Goal: Transaction & Acquisition: Download file/media

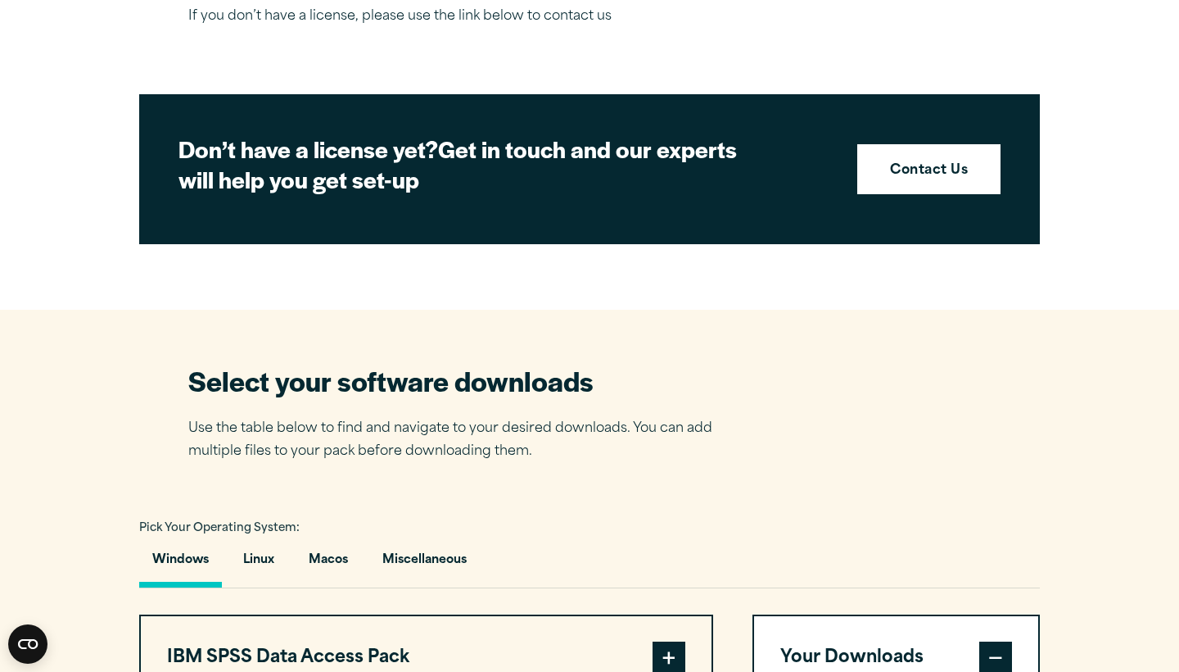
scroll to position [718, 0]
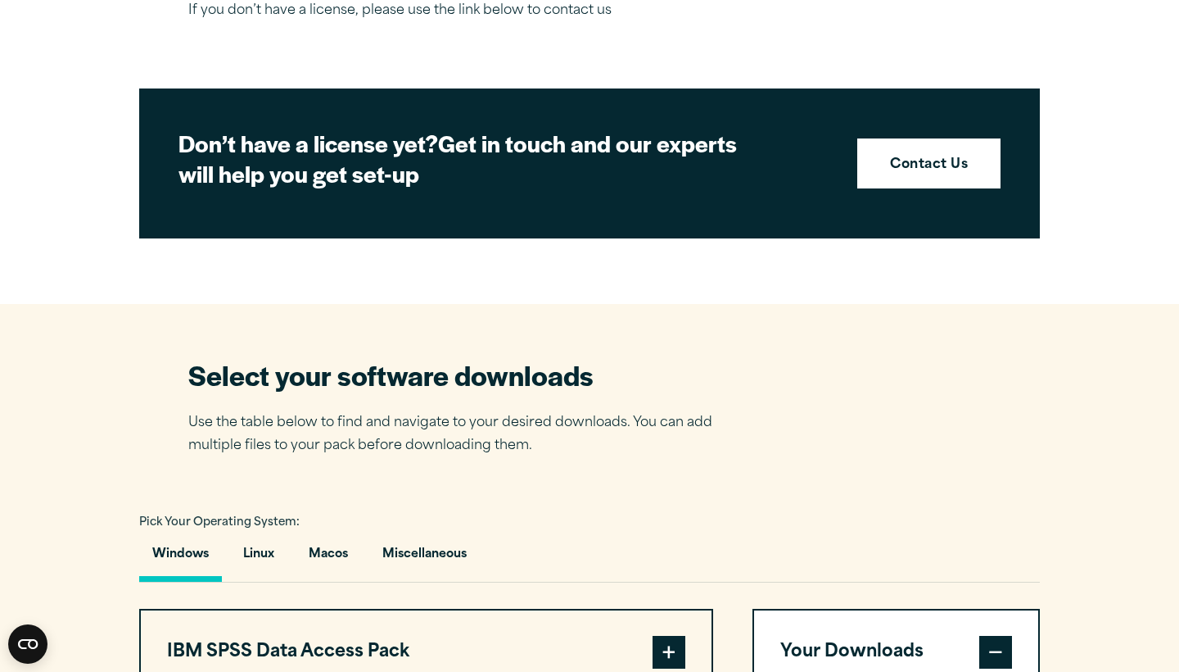
click at [175, 560] on button "Windows" at bounding box center [180, 558] width 83 height 47
click at [177, 548] on button "Windows" at bounding box center [180, 558] width 83 height 47
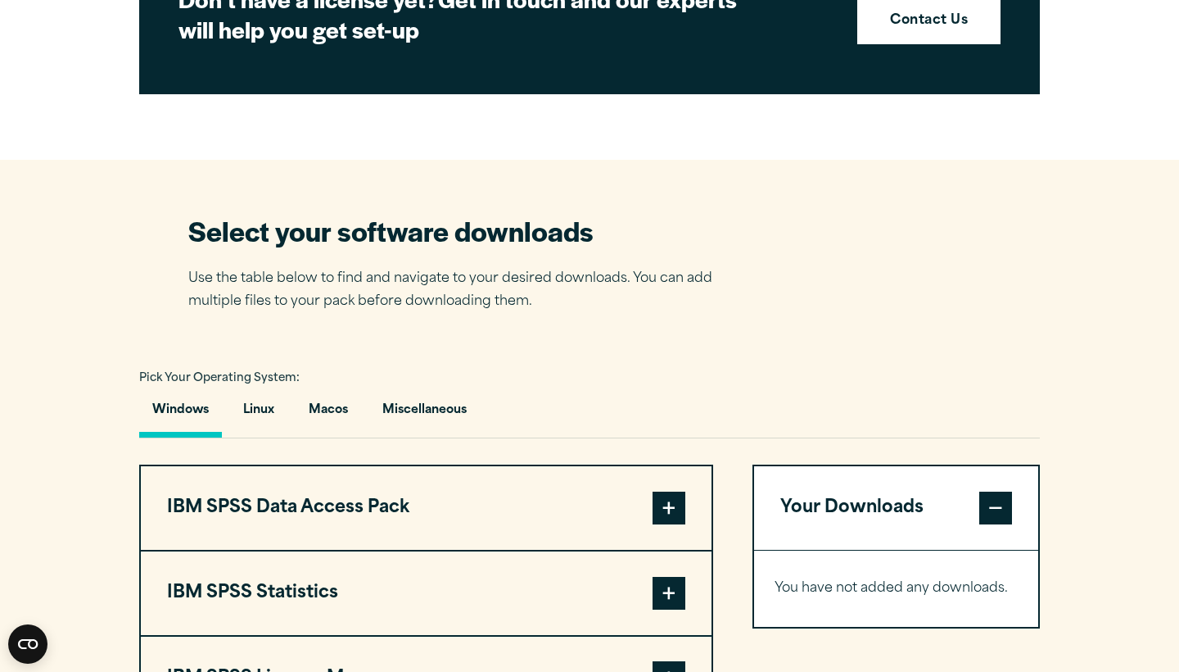
scroll to position [879, 0]
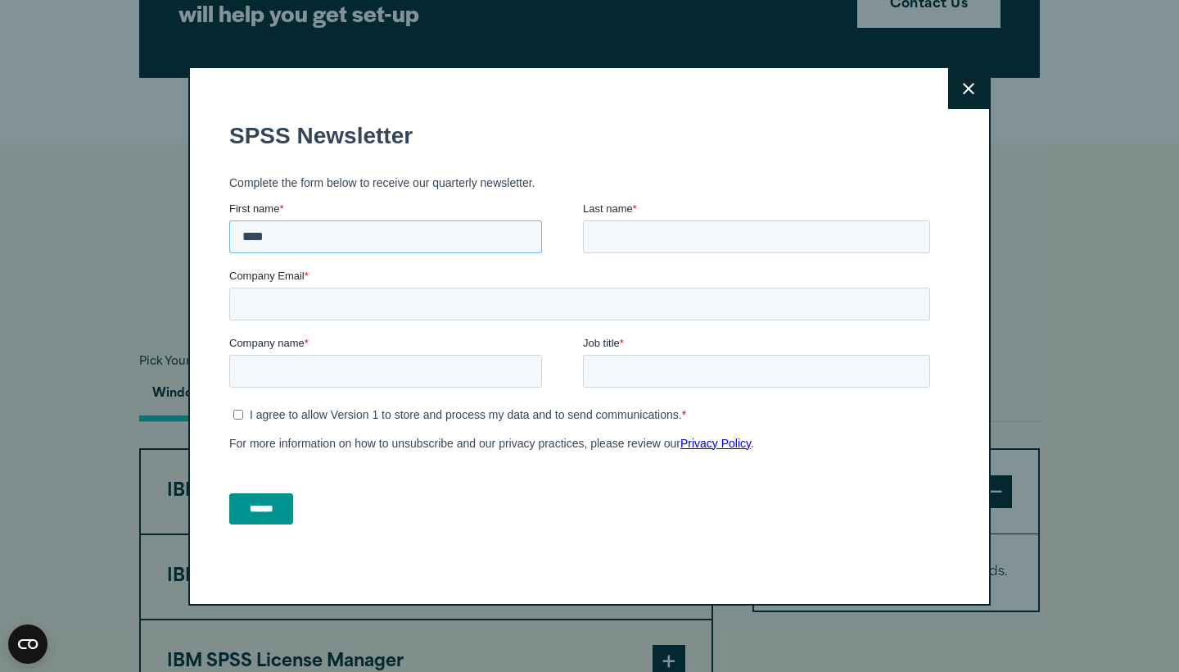
type input "****"
type input "*****"
click at [454, 320] on fieldset "Company Email *" at bounding box center [583, 301] width 708 height 67
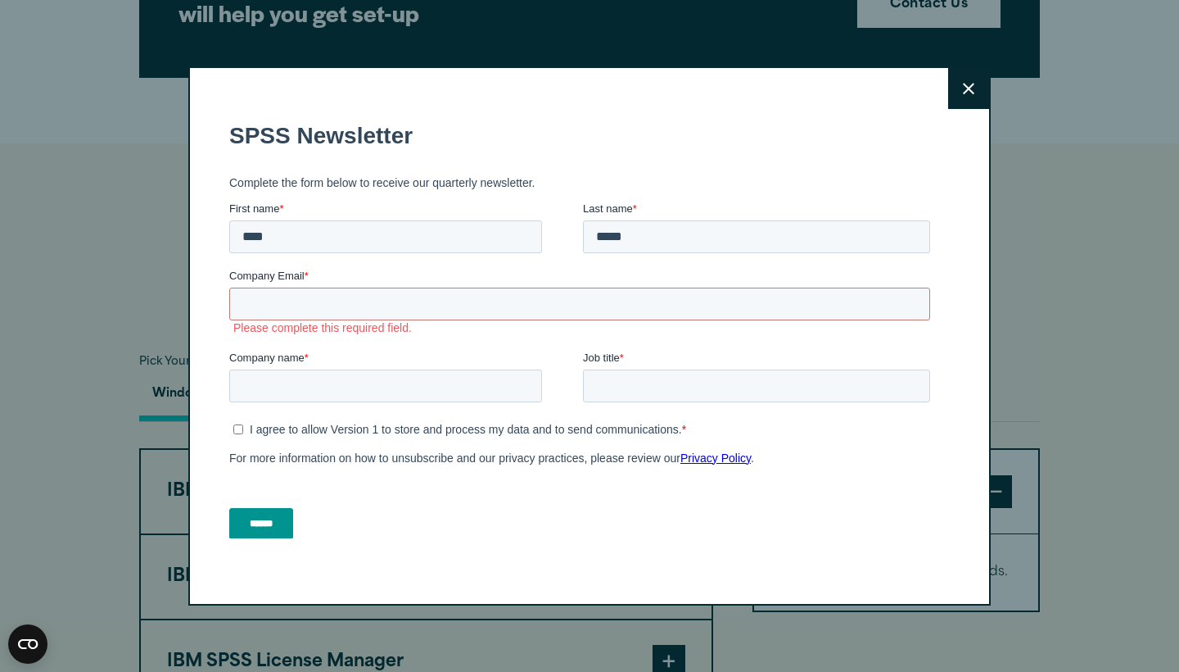
click at [961, 87] on button "Close" at bounding box center [968, 88] width 41 height 41
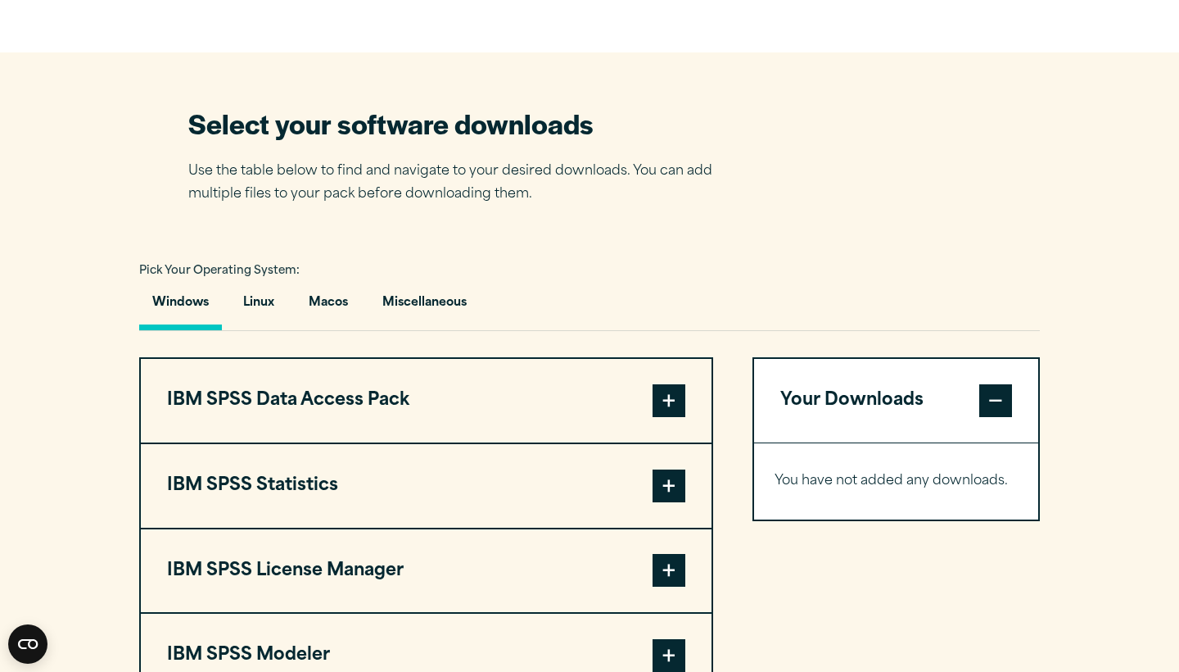
scroll to position [973, 0]
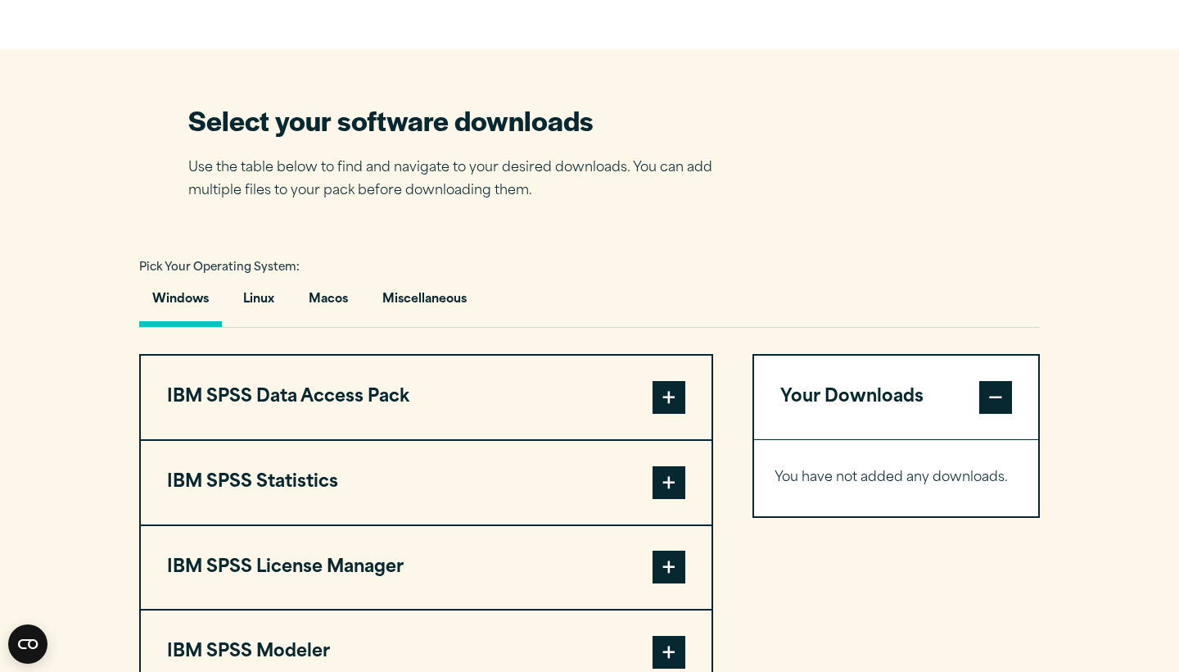
click at [997, 392] on span at bounding box center [995, 397] width 33 height 33
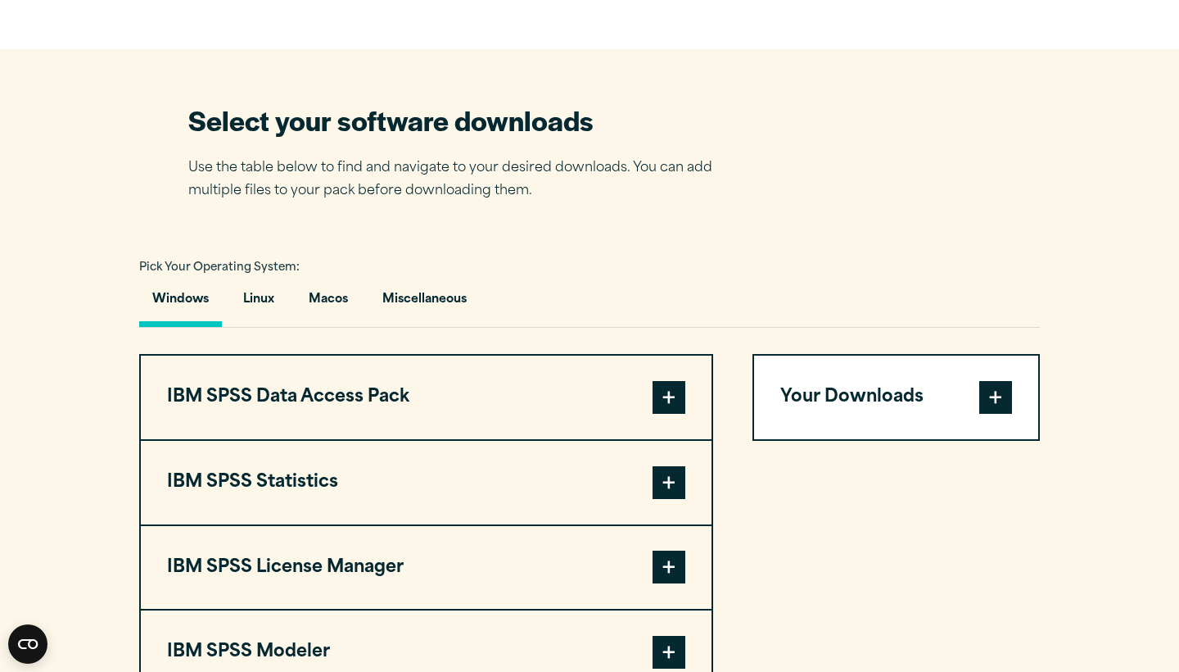
click at [920, 394] on button "Your Downloads" at bounding box center [896, 397] width 284 height 84
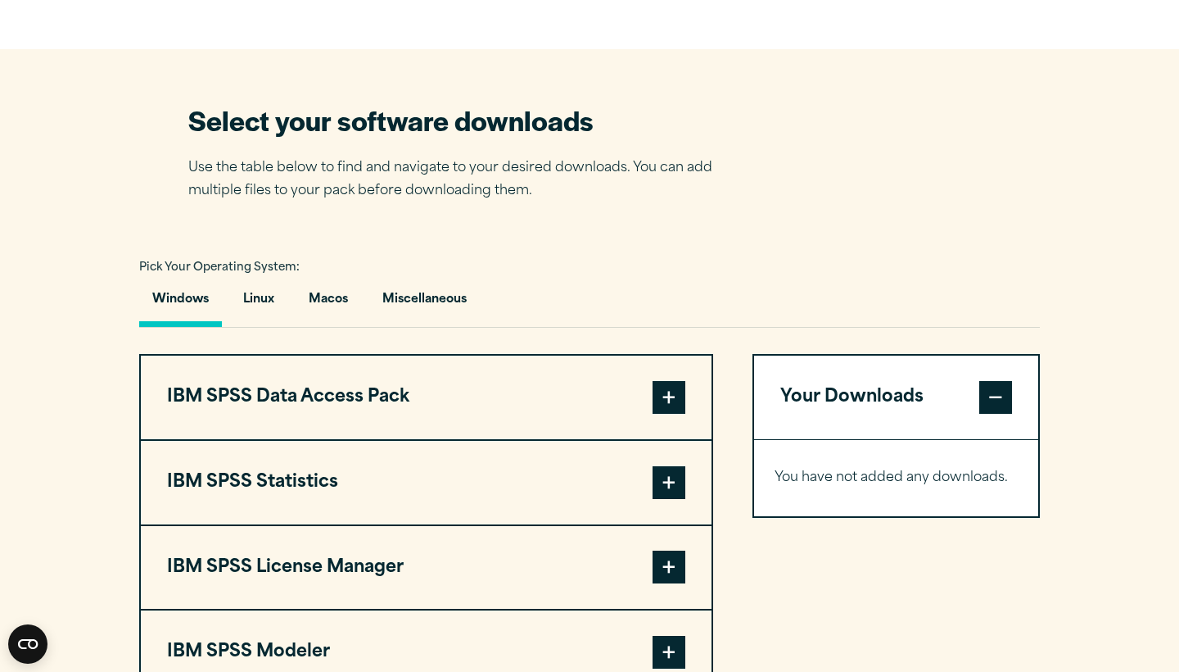
click at [830, 502] on div "You have not added any downloads. Download 0 Items" at bounding box center [896, 478] width 284 height 76
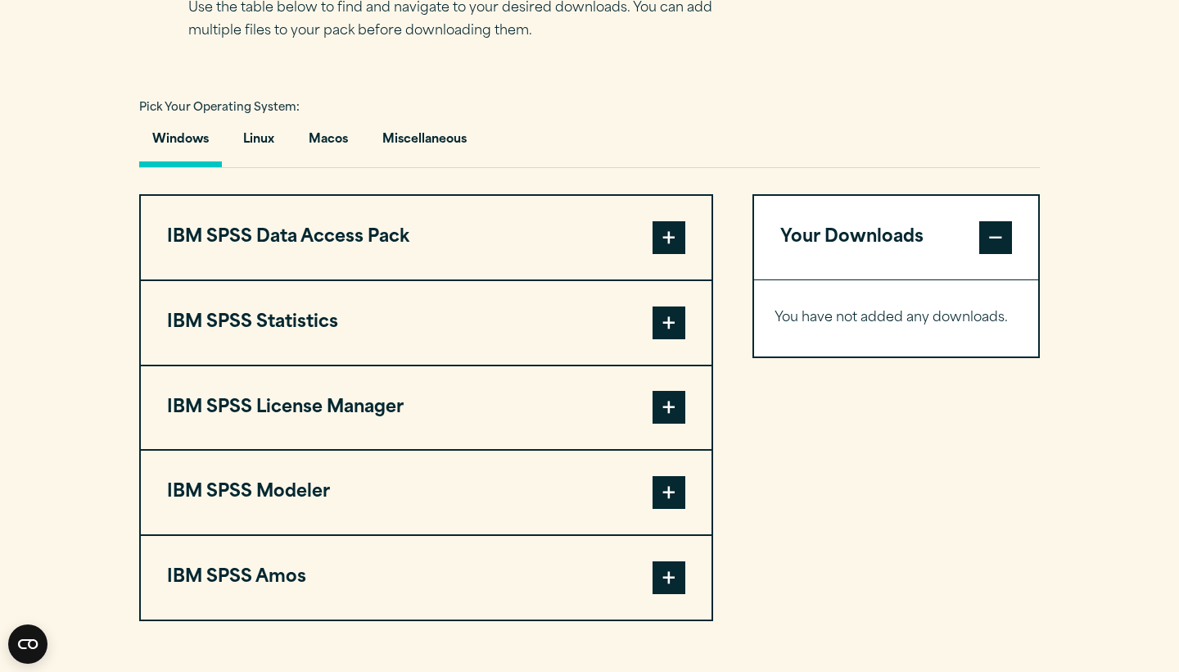
scroll to position [1134, 0]
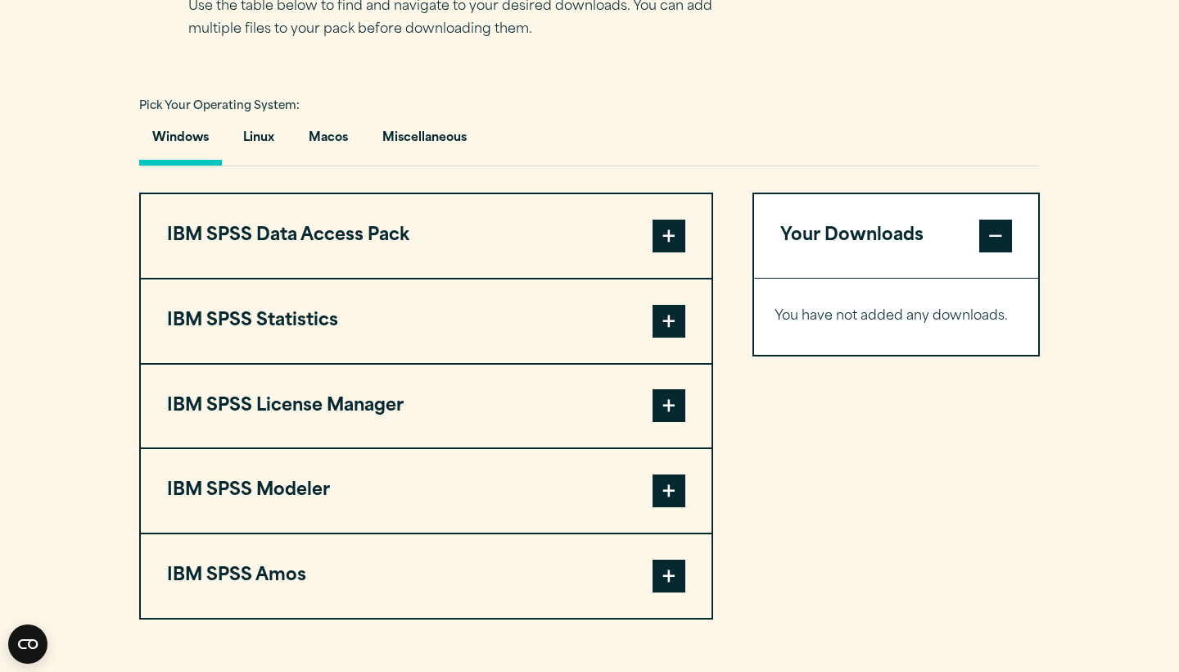
click at [670, 325] on span at bounding box center [669, 321] width 33 height 33
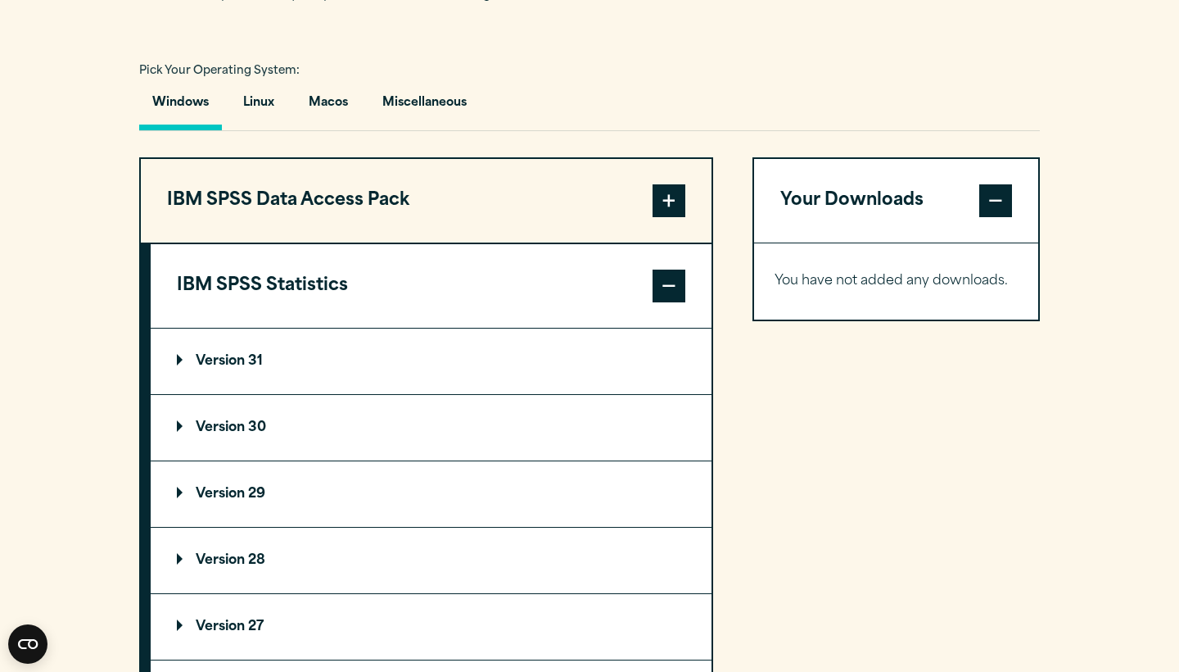
scroll to position [1217, 0]
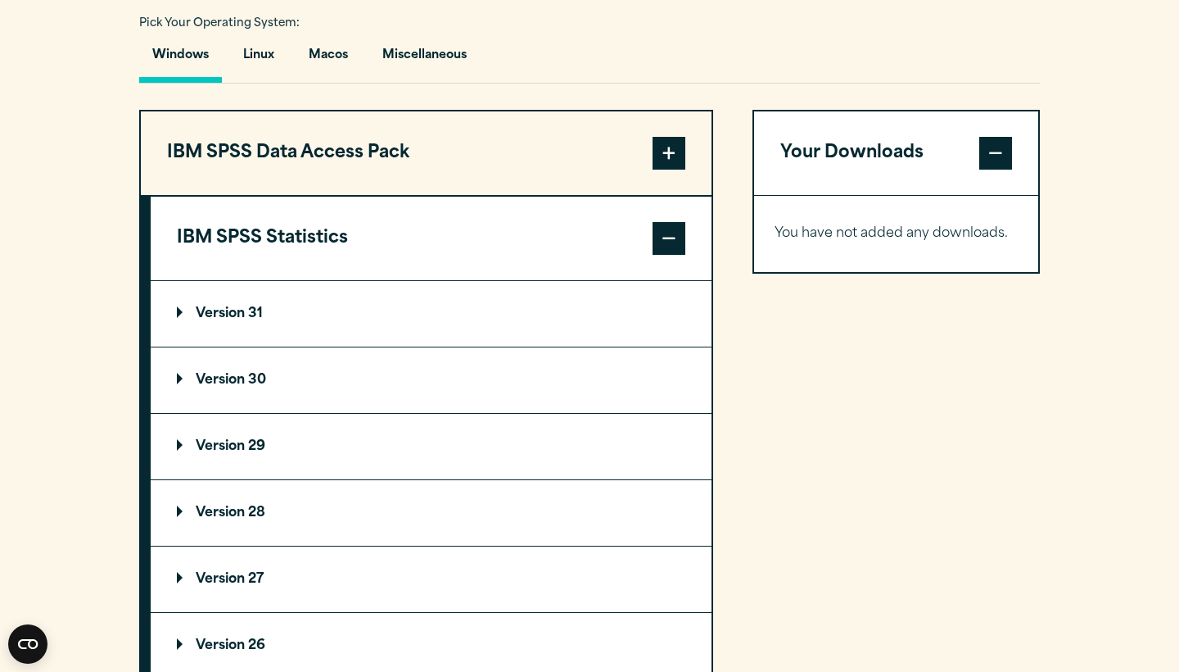
click at [548, 322] on summary "Version 31" at bounding box center [431, 314] width 561 height 66
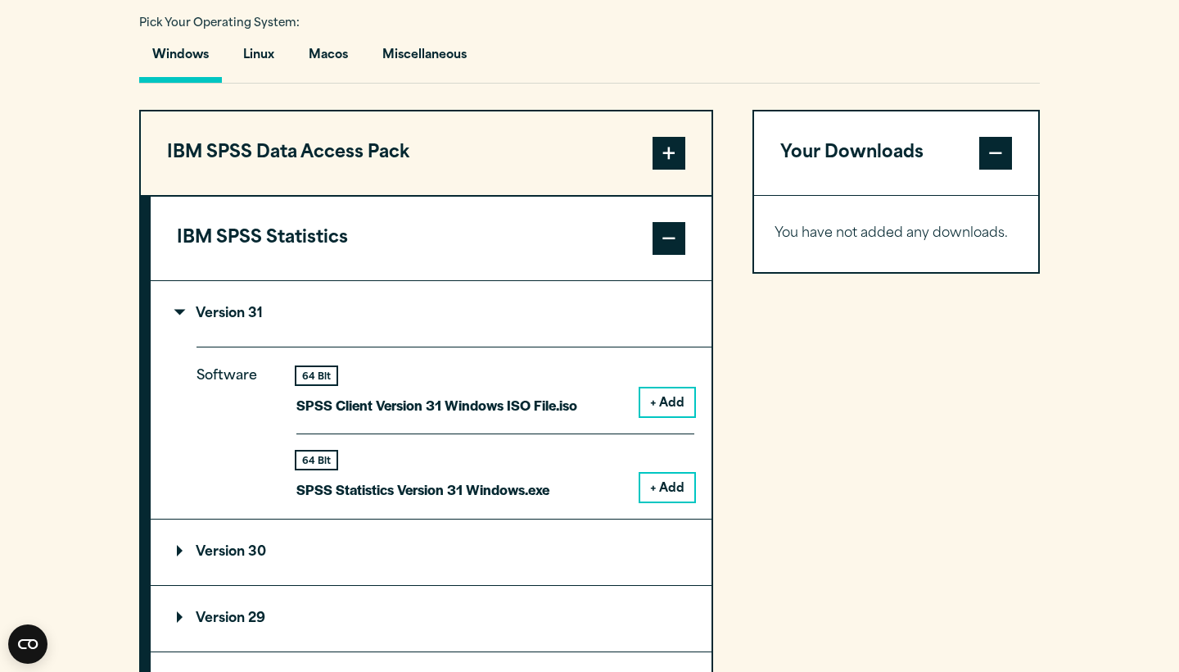
click at [667, 486] on button "+ Add" at bounding box center [667, 487] width 54 height 28
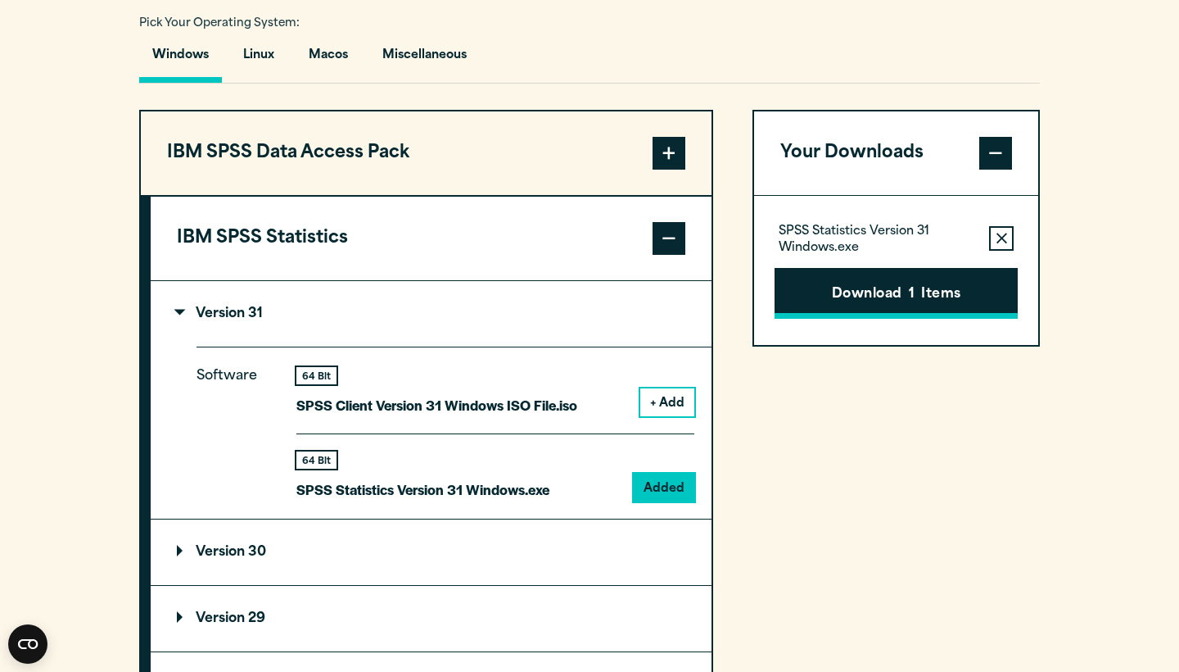
click at [898, 308] on button "Download 1 Items" at bounding box center [896, 293] width 243 height 51
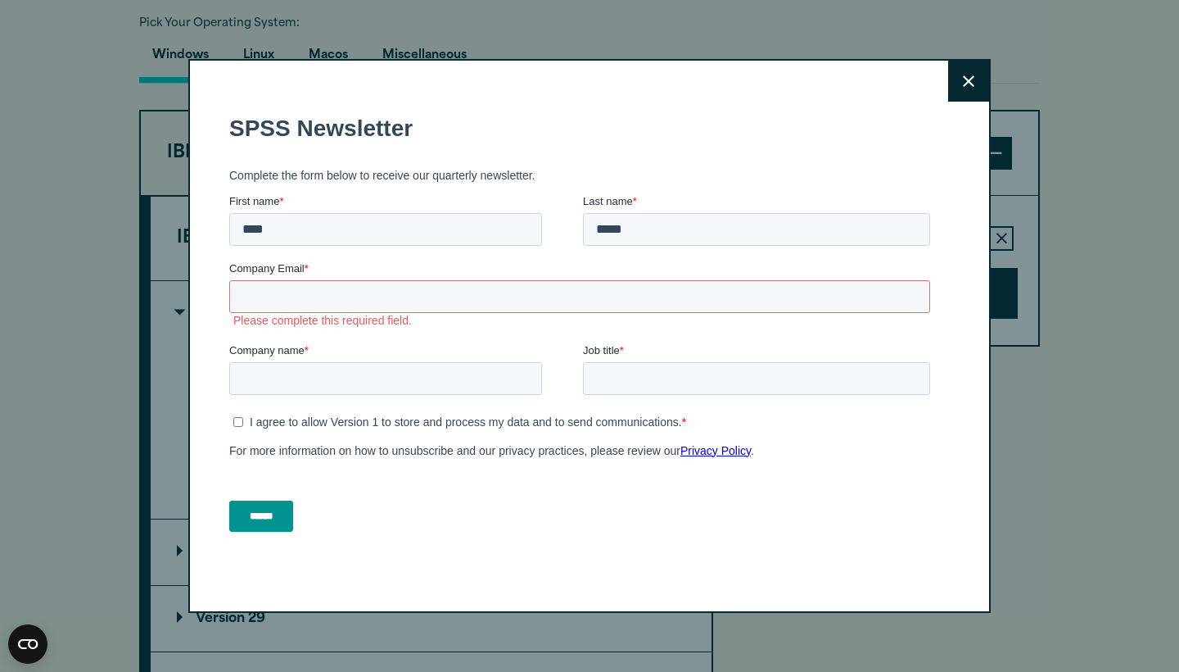
click at [928, 88] on div "Close" at bounding box center [589, 336] width 803 height 554
click at [961, 83] on button "Close" at bounding box center [968, 81] width 41 height 41
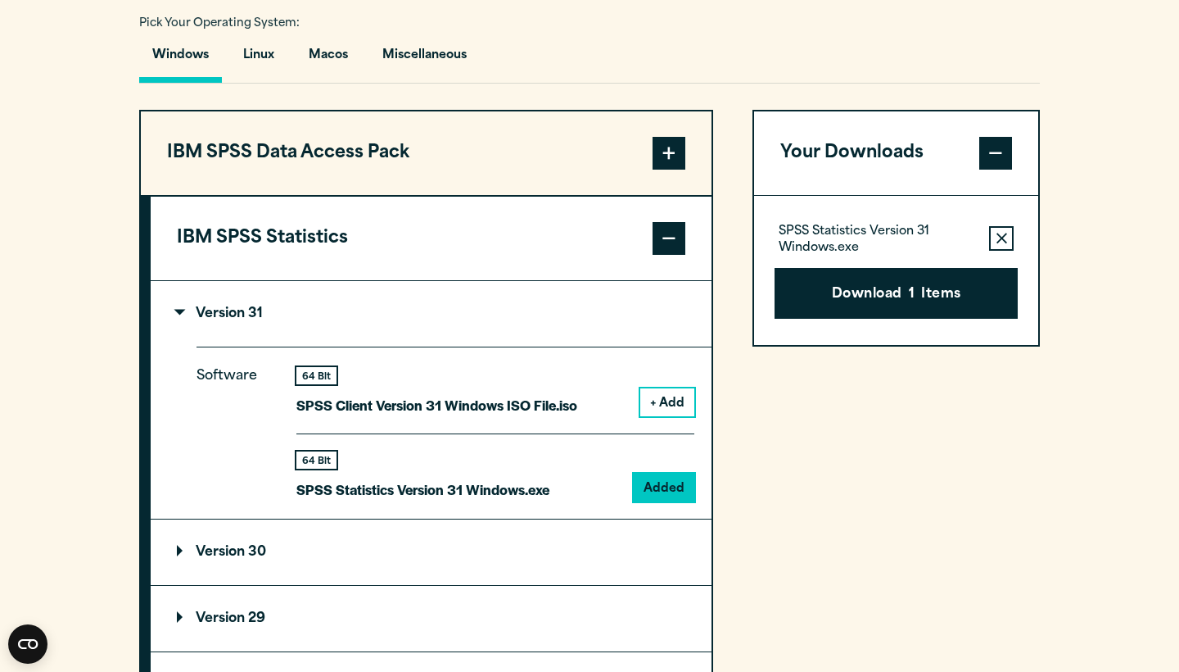
click at [834, 298] on button "Download 1 Items" at bounding box center [896, 293] width 243 height 51
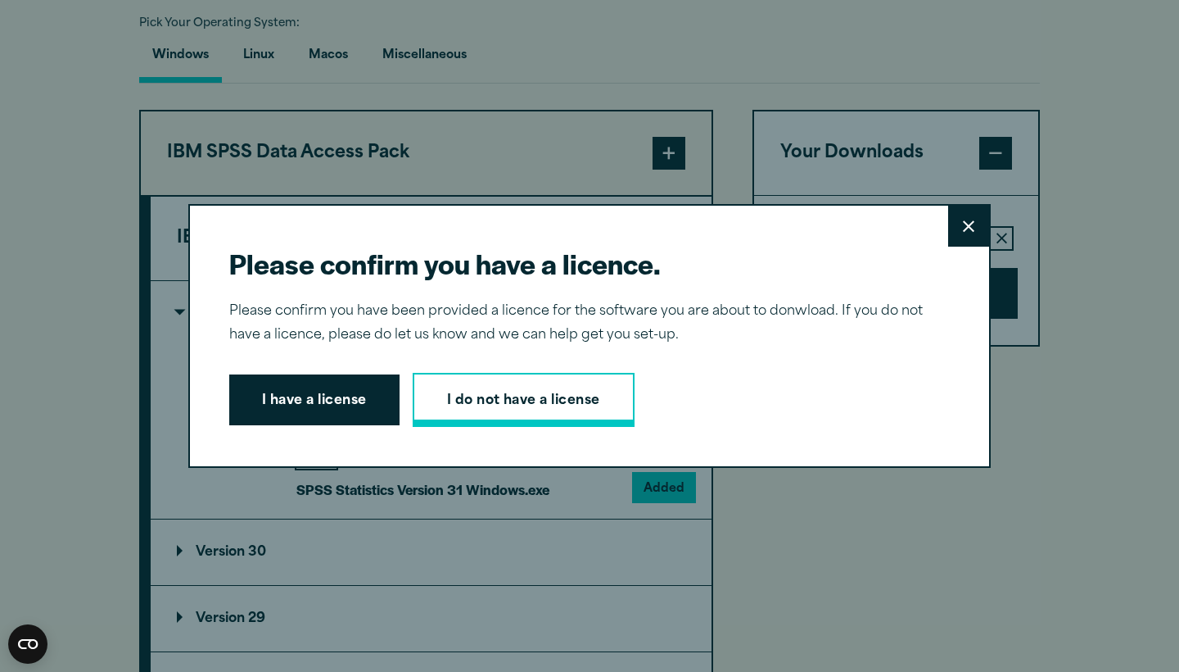
click at [488, 404] on link "I do not have a license" at bounding box center [524, 400] width 222 height 54
click at [391, 407] on button "I have a license" at bounding box center [314, 399] width 170 height 51
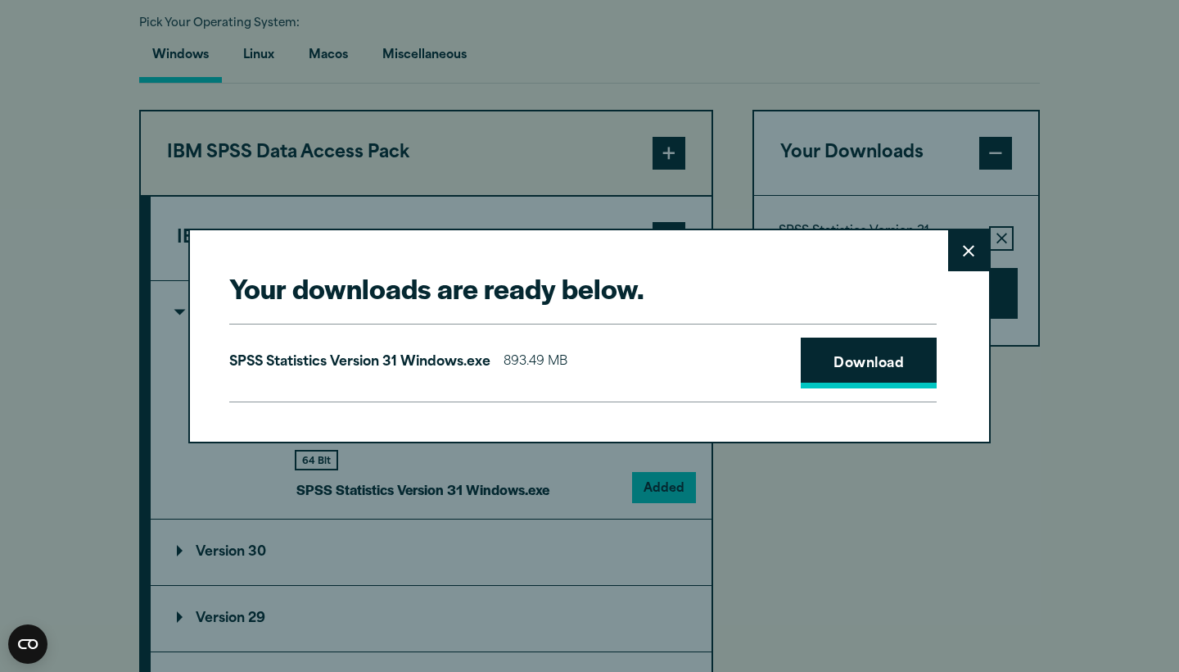
click at [878, 373] on link "Download" at bounding box center [869, 362] width 136 height 51
click at [351, 67] on div "Your downloads are ready below. Close SPSS Statistics Version 31 Windows.exe 89…" at bounding box center [589, 336] width 1179 height 672
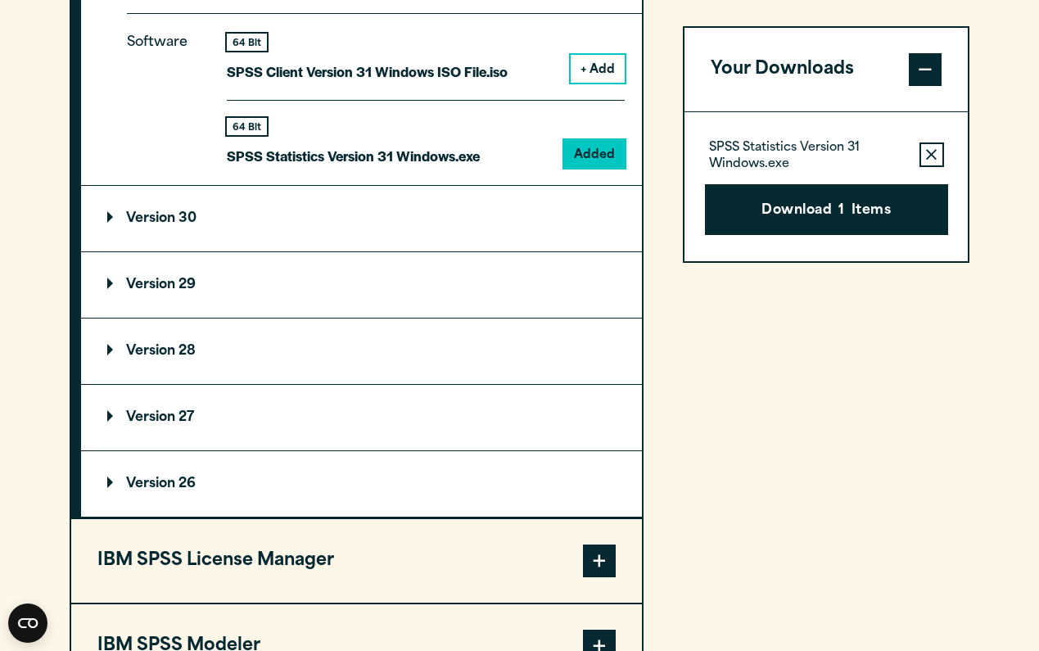
scroll to position [1639, 0]
